Goal: Task Accomplishment & Management: Manage account settings

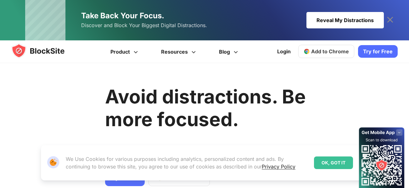
scroll to position [63, 0]
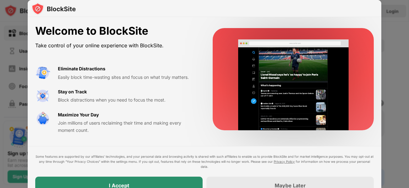
click at [140, 185] on div "I Accept" at bounding box center [118, 185] width 167 height 18
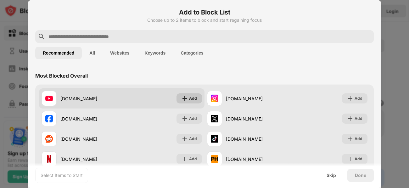
click at [184, 99] on img at bounding box center [185, 98] width 6 height 6
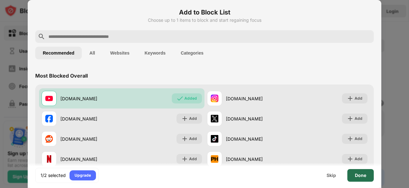
click at [360, 176] on div "Done" at bounding box center [360, 174] width 11 height 5
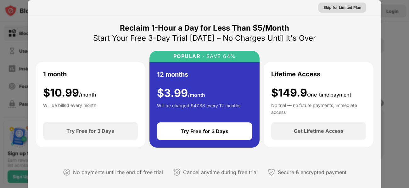
click at [340, 10] on div "Skip for Limited Plan" at bounding box center [342, 7] width 38 height 6
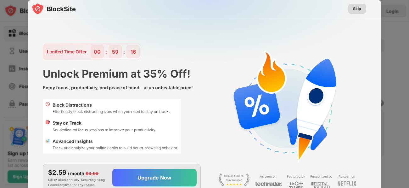
click at [359, 8] on div "Skip" at bounding box center [357, 9] width 8 height 6
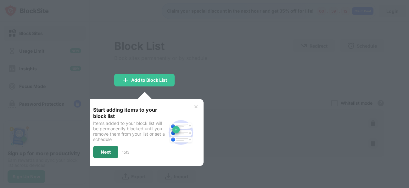
click at [113, 150] on div "Next" at bounding box center [105, 151] width 25 height 13
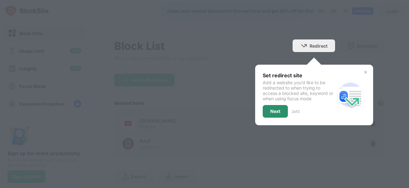
click at [278, 113] on div "Next" at bounding box center [275, 111] width 10 height 5
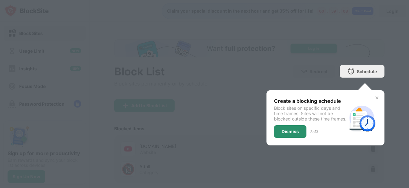
click at [289, 138] on div "Dismiss" at bounding box center [290, 131] width 32 height 13
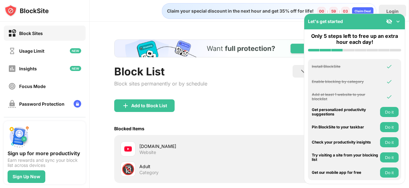
click at [275, 115] on div "Add to Block List" at bounding box center [249, 110] width 270 height 23
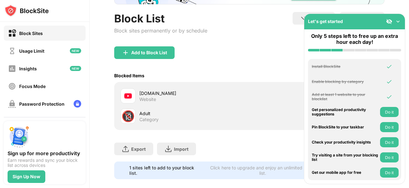
scroll to position [62, 0]
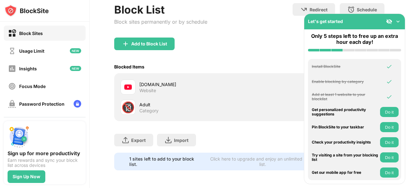
click at [247, 101] on div "Adult" at bounding box center [194, 104] width 110 height 7
click at [261, 107] on div "🔞 Adult Category" at bounding box center [249, 107] width 263 height 20
click at [397, 21] on img at bounding box center [398, 21] width 6 height 6
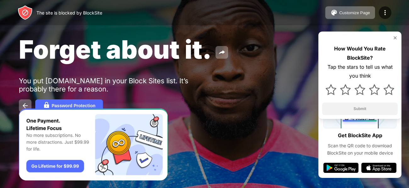
click at [396, 36] on img at bounding box center [395, 37] width 5 height 5
click at [395, 37] on img at bounding box center [395, 37] width 5 height 5
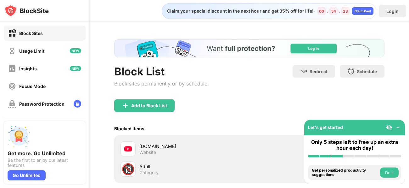
click at [387, 173] on button "Do it" at bounding box center [389, 172] width 19 height 10
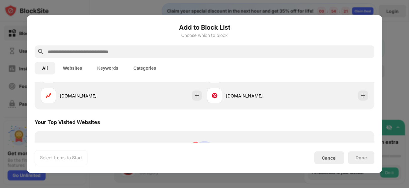
scroll to position [219, 0]
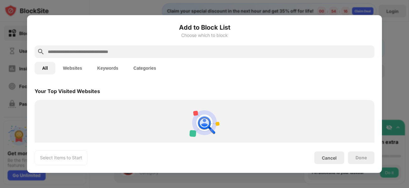
click at [82, 71] on button "Websites" at bounding box center [72, 68] width 34 height 13
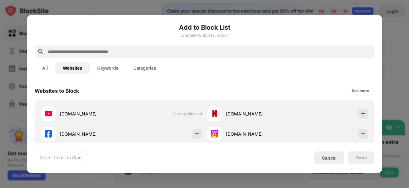
scroll to position [0, 0]
click at [259, 78] on div "Add to Block List Choose which to block All Websites Keywords Categories Websit…" at bounding box center [205, 94] width 340 height 142
click at [380, 115] on div "Add to Block List Choose which to block All Websites Keywords Categories Websit…" at bounding box center [204, 93] width 355 height 157
click at [301, 76] on div "All Websites Keywords Categories" at bounding box center [205, 68] width 340 height 20
click at [361, 94] on div "See more" at bounding box center [360, 91] width 27 height 10
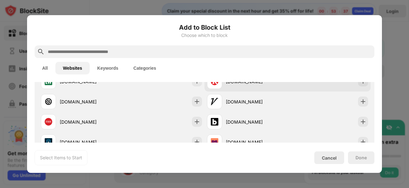
scroll to position [629, 0]
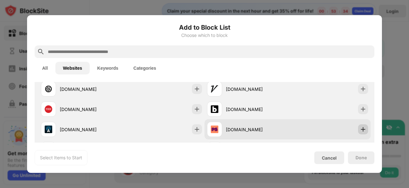
click at [364, 126] on img at bounding box center [363, 129] width 6 height 6
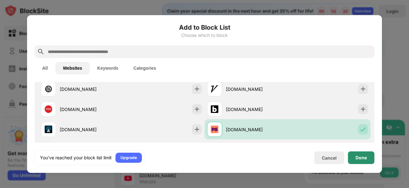
scroll to position [0, 0]
click at [365, 161] on div "Done" at bounding box center [361, 157] width 26 height 13
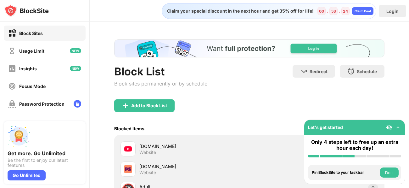
click at [388, 173] on button "Do it" at bounding box center [389, 172] width 19 height 10
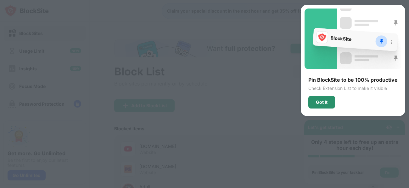
click at [324, 103] on div "Got It" at bounding box center [322, 101] width 12 height 5
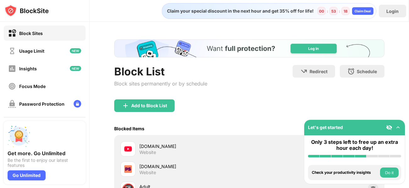
click at [382, 171] on button "Do it" at bounding box center [389, 172] width 19 height 10
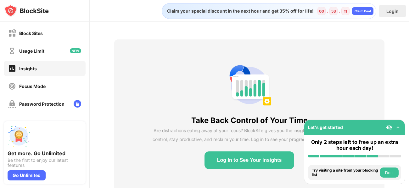
click at [397, 129] on img at bounding box center [398, 127] width 6 height 6
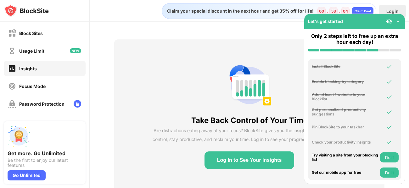
click at [250, 68] on img at bounding box center [249, 85] width 45 height 45
click at [400, 24] on img at bounding box center [398, 21] width 6 height 6
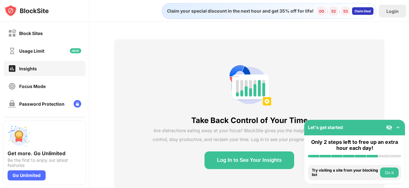
click at [363, 12] on div "Claim Deal" at bounding box center [363, 11] width 16 height 4
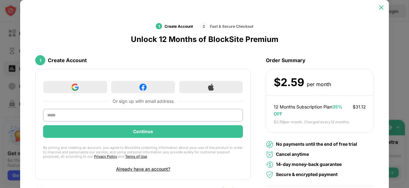
click at [378, 7] on div at bounding box center [381, 8] width 10 height 10
